Goal: Task Accomplishment & Management: Manage account settings

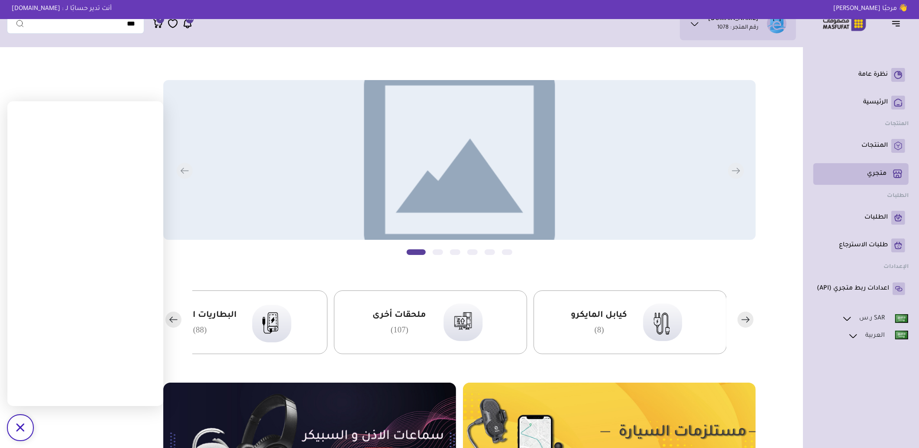
click at [876, 178] on p "متجري ( 0 )" at bounding box center [876, 174] width 19 height 9
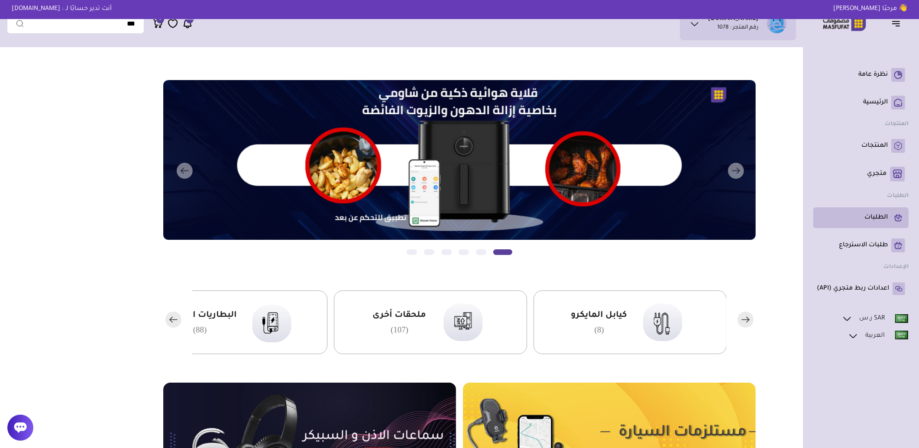
click at [874, 215] on p "الطلبات" at bounding box center [876, 218] width 23 height 9
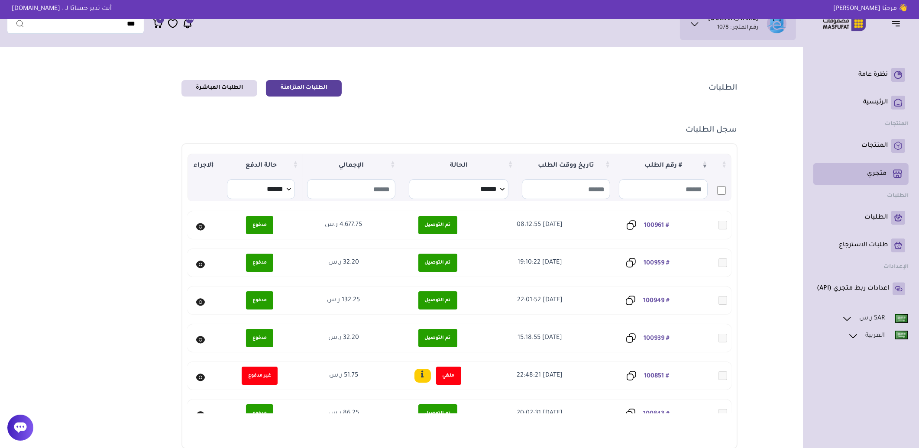
click at [876, 169] on link "متجري ( 0 )" at bounding box center [861, 174] width 88 height 15
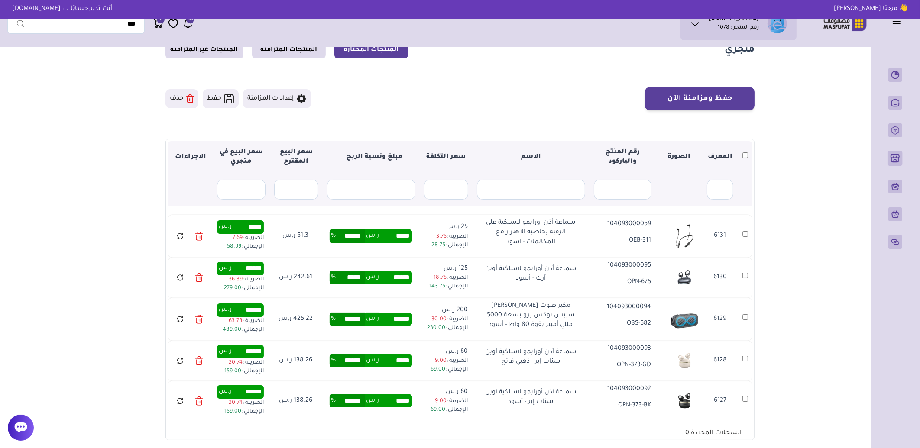
scroll to position [48, 0]
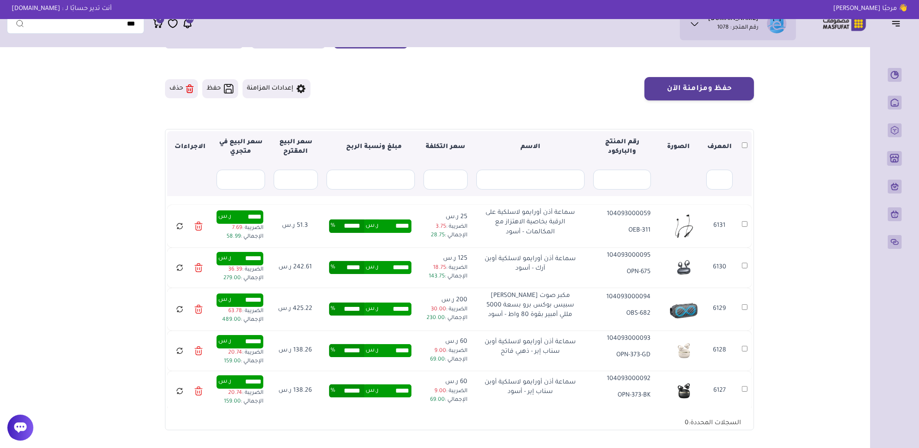
click at [178, 226] on icon at bounding box center [180, 226] width 8 height 11
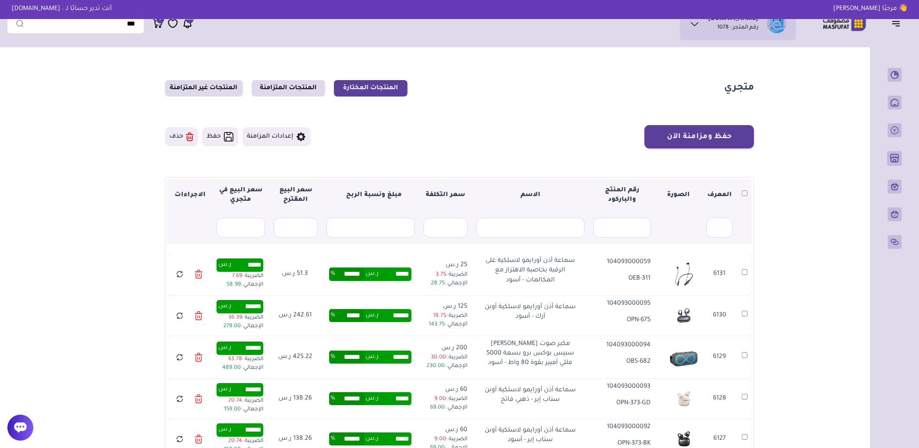
click at [191, 25] on icon at bounding box center [187, 23] width 10 height 11
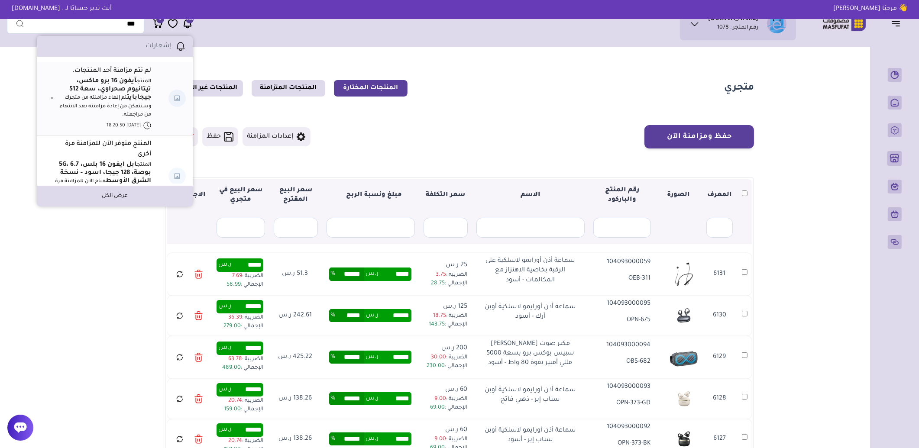
click at [178, 45] on icon at bounding box center [180, 46] width 10 height 10
click at [133, 111] on p "المنتج آيفون 16 برو ماكس، تيتانيوم صحراوي، سعة 512 جيجابايت تم إلغاء مزامنته من…" at bounding box center [103, 99] width 96 height 42
click at [130, 87] on strong "آيفون 16 برو ماكس، تيتانيوم صحراوي، سعة 512 جيجابايت" at bounding box center [110, 89] width 82 height 23
click at [126, 83] on strong "آيفون 16 برو ماكس، تيتانيوم صحراوي، سعة 512 جيجابايت" at bounding box center [110, 89] width 82 height 23
click at [113, 109] on p "المنتج آيفون 16 برو ماكس، تيتانيوم صحراوي، سعة 512 جيجابايت تم إلغاء مزامنته من…" at bounding box center [103, 99] width 96 height 42
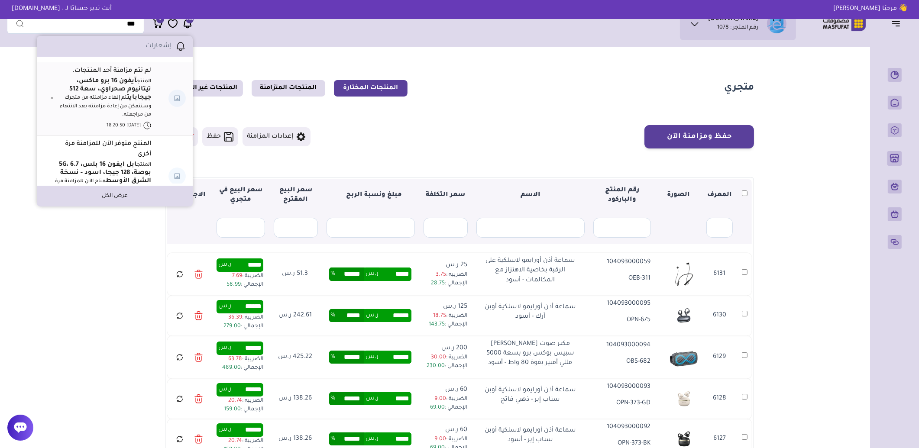
click at [113, 154] on link "المنتج متوفر الآن للمزامنة مرة أخرى" at bounding box center [101, 149] width 100 height 21
click at [110, 167] on strong "ابل ايفون 16 بلس، 5G، 6.7 بوصة، 128 جيجا، اسود - نسخة الشرق الأوسط" at bounding box center [105, 173] width 92 height 23
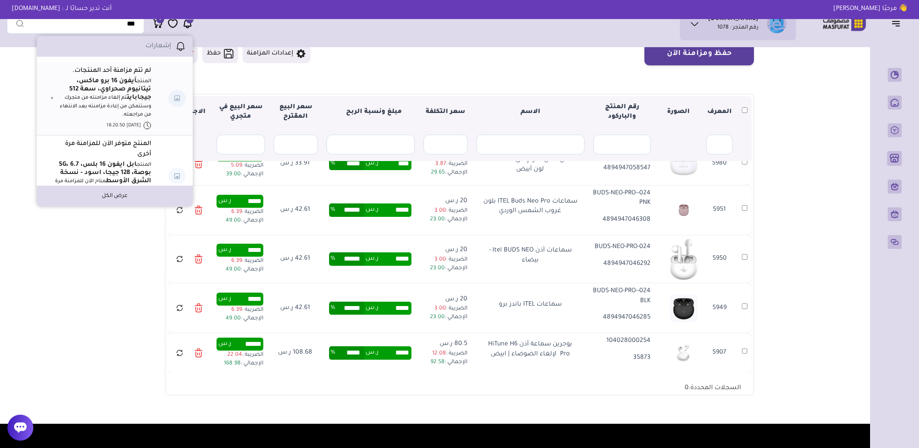
scroll to position [144, 0]
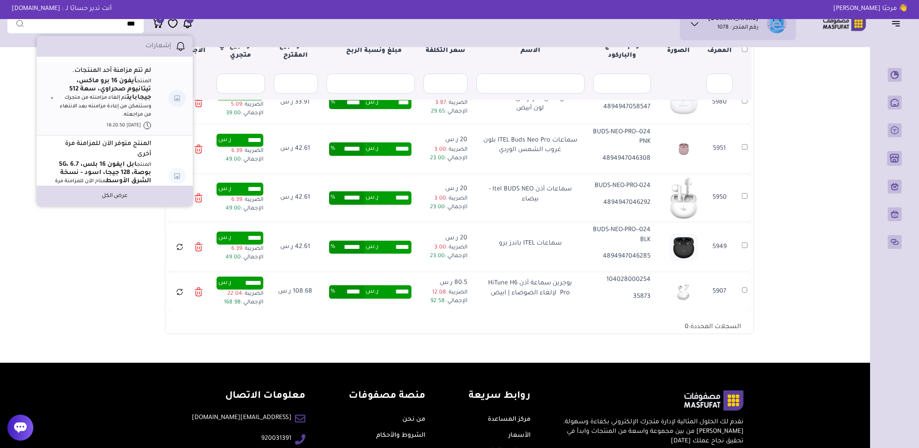
click at [81, 221] on main "متجري المنتجات المختارة المنتجات المتزامنة المنتجات غير المتزامنة حفظ ومزامنة ا…" at bounding box center [459, 135] width 905 height 456
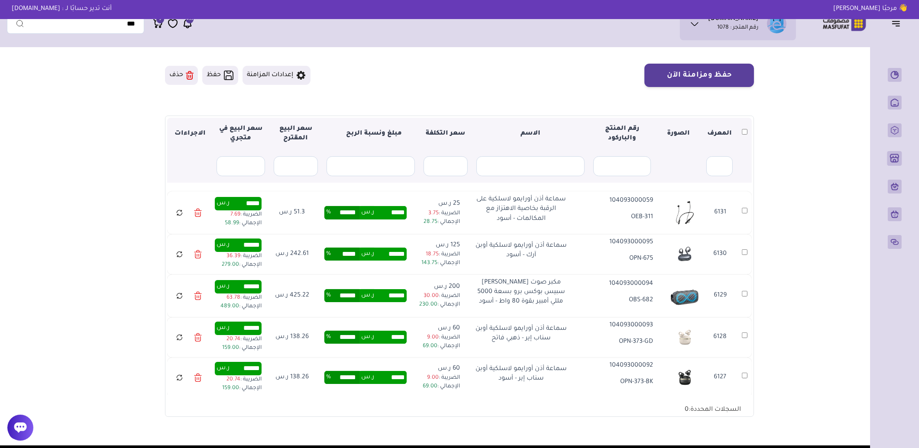
scroll to position [0, 0]
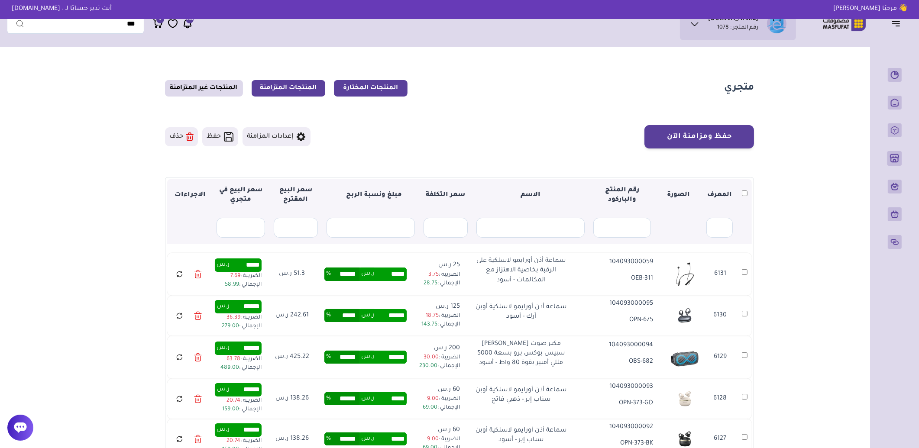
click at [275, 86] on link "المنتجات المتزامنة" at bounding box center [289, 88] width 74 height 16
